Goal: Task Accomplishment & Management: Use online tool/utility

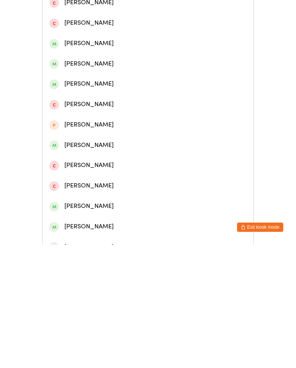
type input "Ben cr"
click at [128, 89] on div "[PERSON_NAME]" at bounding box center [147, 85] width 197 height 10
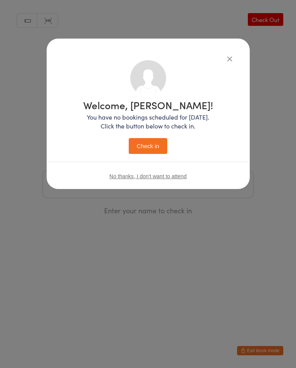
click at [150, 139] on button "Check in" at bounding box center [148, 146] width 39 height 16
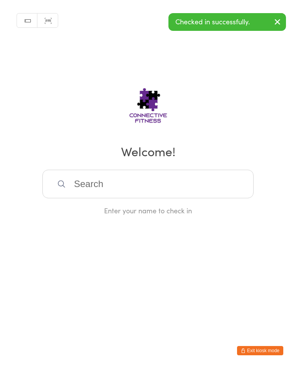
click at [111, 187] on input "search" at bounding box center [147, 184] width 211 height 29
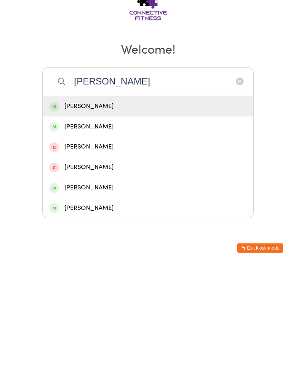
click at [86, 170] on input "[PERSON_NAME]" at bounding box center [147, 184] width 211 height 29
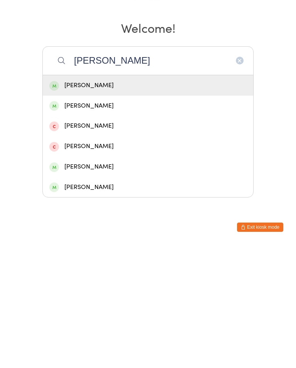
type input "[PERSON_NAME]"
click at [96, 204] on div "[PERSON_NAME]" at bounding box center [147, 209] width 197 height 10
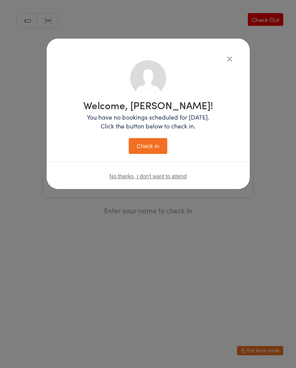
click at [148, 142] on button "Check in" at bounding box center [148, 146] width 39 height 16
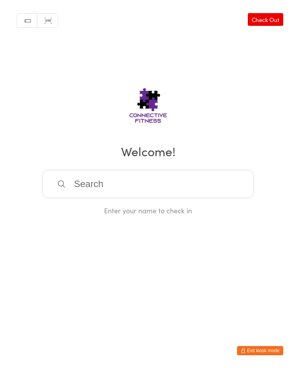
click at [182, 193] on input "search" at bounding box center [147, 184] width 211 height 29
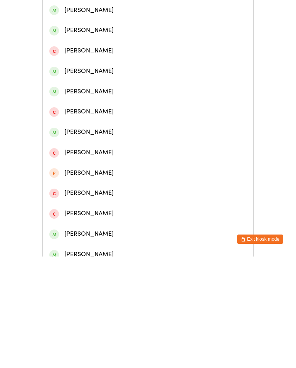
scroll to position [133, 0]
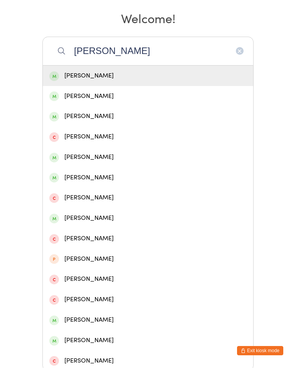
type input "[PERSON_NAME]"
click at [243, 54] on button "button" at bounding box center [240, 51] width 8 height 8
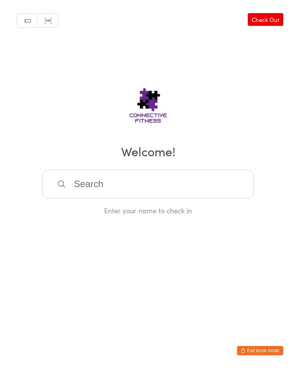
click at [94, 181] on input "search" at bounding box center [147, 184] width 211 height 29
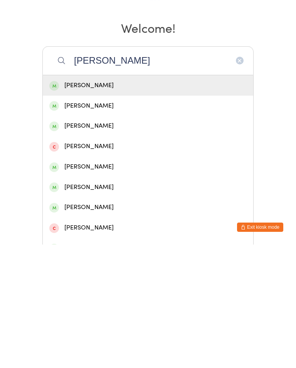
type input "[PERSON_NAME]"
click at [110, 204] on div "[PERSON_NAME]" at bounding box center [147, 209] width 197 height 10
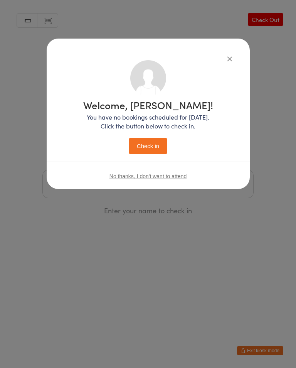
click at [149, 142] on button "Check in" at bounding box center [148, 146] width 39 height 16
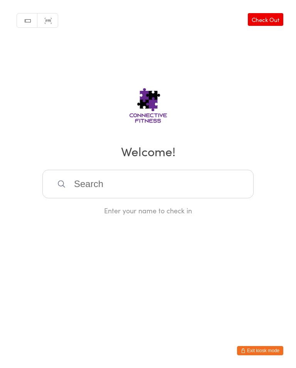
click at [211, 185] on input "search" at bounding box center [147, 184] width 211 height 29
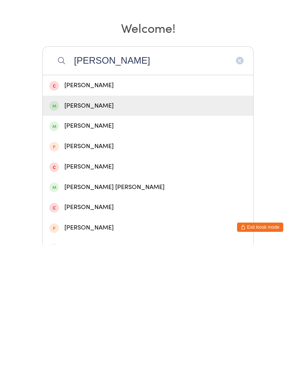
type input "[PERSON_NAME]"
click at [132, 224] on div "Kai Burkinshaw" at bounding box center [147, 229] width 197 height 10
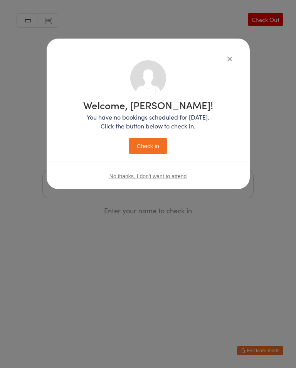
click at [155, 143] on button "Check in" at bounding box center [148, 146] width 39 height 16
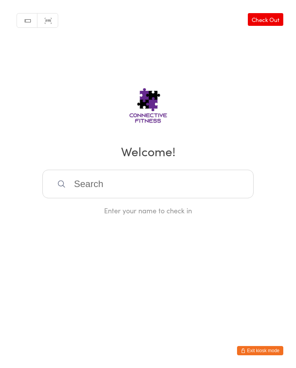
click at [190, 187] on input "search" at bounding box center [147, 184] width 211 height 29
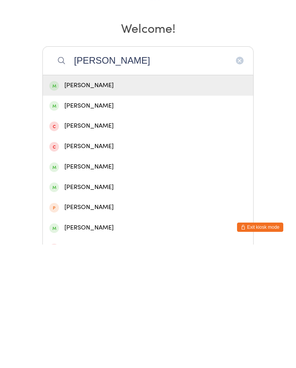
type input "Dylan ho"
click at [132, 224] on div "Dylan Hoskins" at bounding box center [147, 229] width 197 height 10
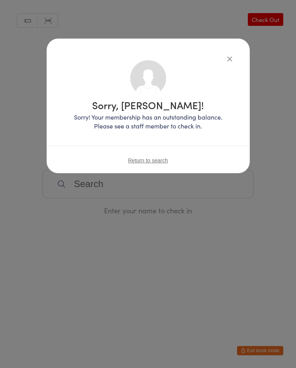
click at [241, 117] on div "Sorry, Dylan Hoskins! Sorry! Your membership has an outstanding balance. Please…" at bounding box center [148, 106] width 203 height 135
click at [233, 56] on button "button" at bounding box center [229, 58] width 9 height 9
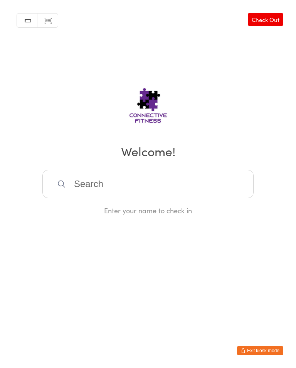
click at [93, 185] on input "search" at bounding box center [147, 184] width 211 height 29
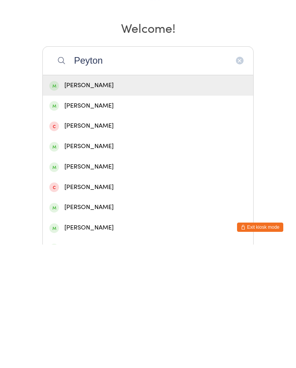
type input "Peyton"
click at [76, 204] on div "Peyton Scott" at bounding box center [147, 209] width 197 height 10
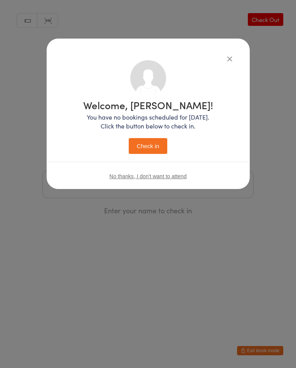
click at [156, 143] on button "Check in" at bounding box center [148, 146] width 39 height 16
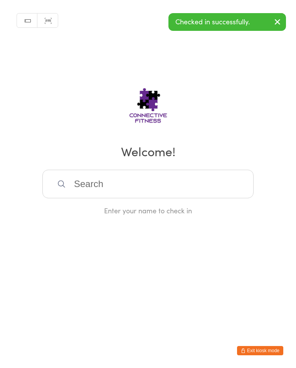
click at [116, 187] on input "search" at bounding box center [147, 184] width 211 height 29
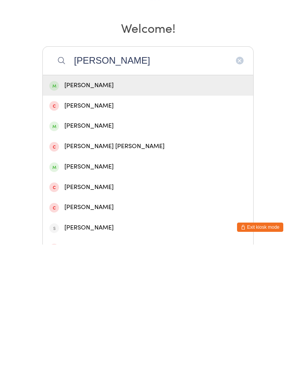
type input "Rachel"
click at [119, 244] on div "Rachel Unicomb" at bounding box center [147, 249] width 197 height 10
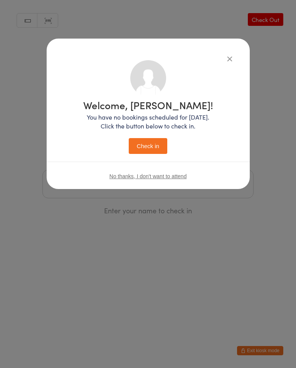
click at [150, 143] on button "Check in" at bounding box center [148, 146] width 39 height 16
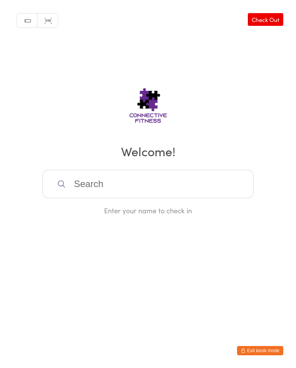
click at [97, 185] on input "search" at bounding box center [147, 184] width 211 height 29
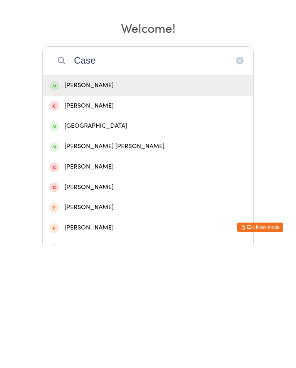
type input "Case"
click at [100, 204] on div "Casey Scott" at bounding box center [147, 209] width 197 height 10
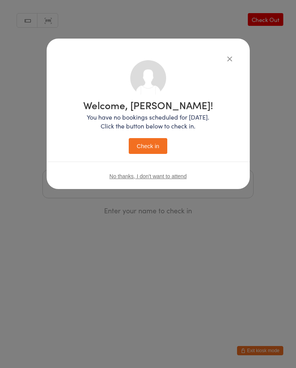
click at [156, 139] on button "Check in" at bounding box center [148, 146] width 39 height 16
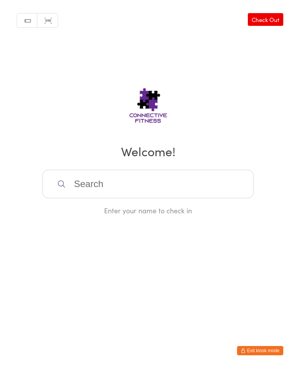
click at [118, 188] on input "search" at bounding box center [147, 184] width 211 height 29
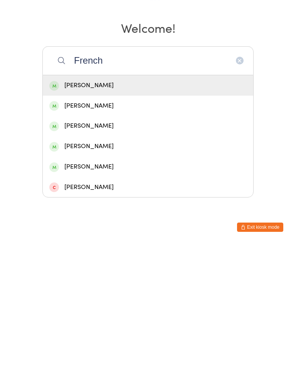
type input "French"
click at [134, 198] on div "Luke French" at bounding box center [148, 208] width 210 height 20
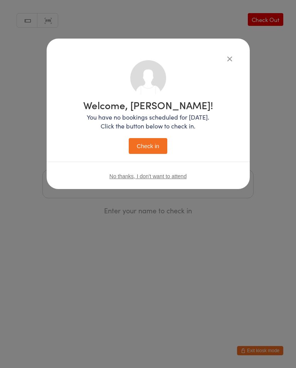
click at [153, 146] on button "Check in" at bounding box center [148, 146] width 39 height 16
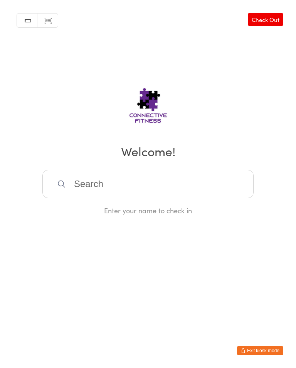
click at [224, 198] on input "search" at bounding box center [147, 184] width 211 height 29
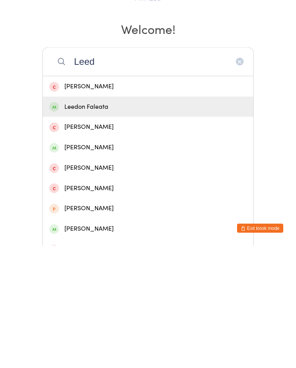
type input "Leed"
click at [247, 219] on div "Leedon Faleata" at bounding box center [148, 229] width 210 height 20
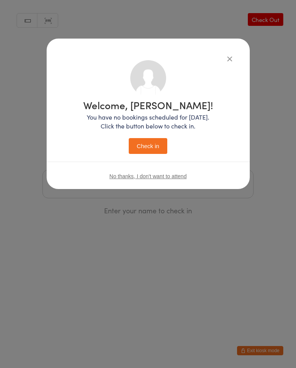
click at [164, 145] on button "Check in" at bounding box center [148, 146] width 39 height 16
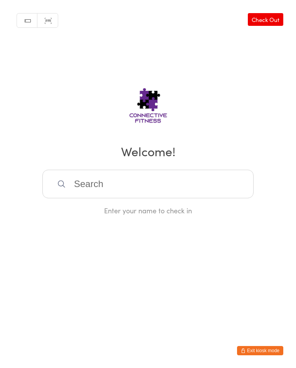
click at [151, 187] on input "search" at bounding box center [147, 184] width 211 height 29
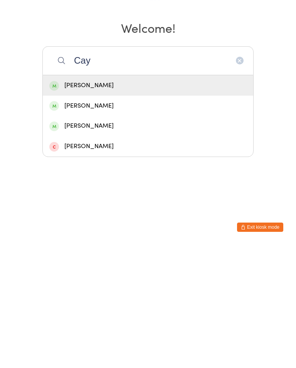
click at [150, 170] on input "Cay" at bounding box center [147, 184] width 211 height 29
click at [135, 170] on input "Cay" at bounding box center [147, 184] width 211 height 29
type input "Cay"
click at [141, 204] on div "Cayden Pirani" at bounding box center [147, 209] width 197 height 10
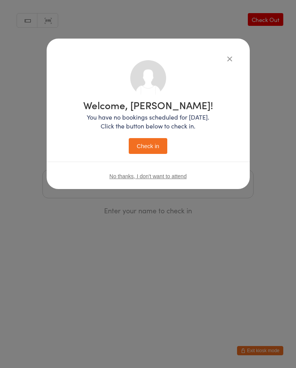
click at [157, 142] on button "Check in" at bounding box center [148, 146] width 39 height 16
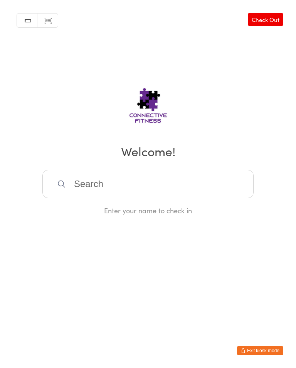
click at [94, 186] on input "search" at bounding box center [147, 184] width 211 height 29
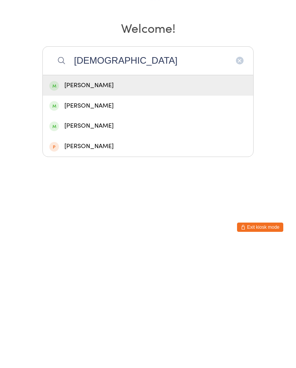
type input "Amon"
click at [84, 204] on div "Amon Yanagisawa" at bounding box center [147, 209] width 197 height 10
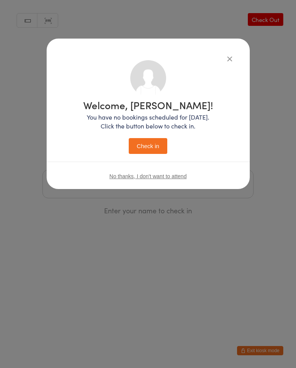
click at [148, 144] on button "Check in" at bounding box center [148, 146] width 39 height 16
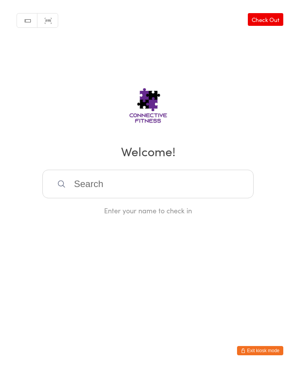
click at [172, 207] on div "Enter your name to check in" at bounding box center [147, 192] width 211 height 45
click at [175, 173] on input "search" at bounding box center [147, 184] width 211 height 29
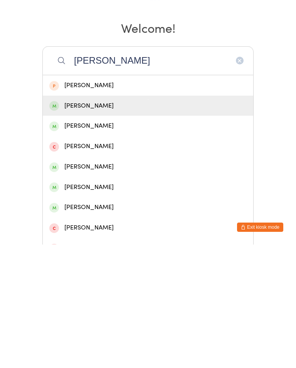
type input "Dylan b"
click at [110, 224] on div "Dylan Birks" at bounding box center [147, 229] width 197 height 10
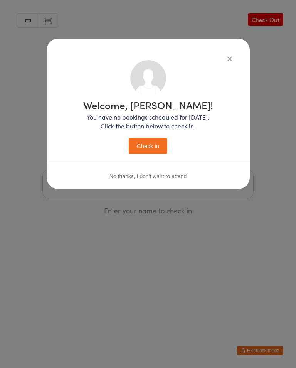
click at [151, 152] on button "Check in" at bounding box center [148, 146] width 39 height 16
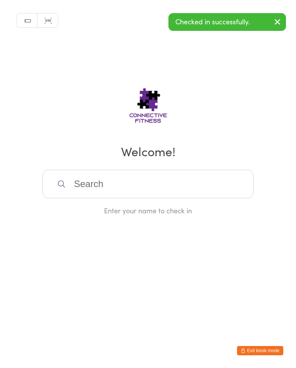
click at [150, 184] on input "search" at bounding box center [147, 184] width 211 height 29
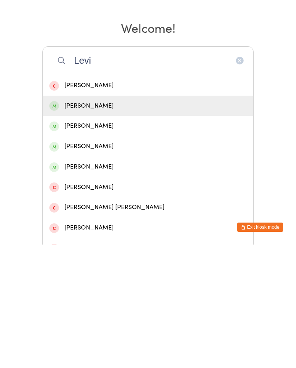
type input "Levi"
click at [111, 224] on div "Levi Steele" at bounding box center [147, 229] width 197 height 10
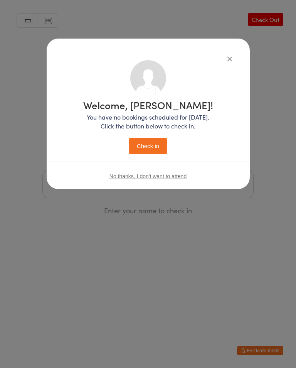
click at [154, 145] on button "Check in" at bounding box center [148, 146] width 39 height 16
